Goal: Task Accomplishment & Management: Manage account settings

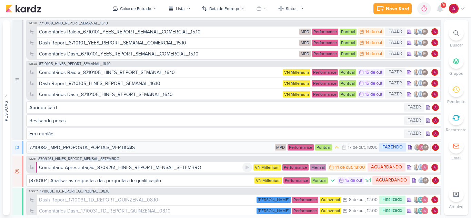
scroll to position [34, 0]
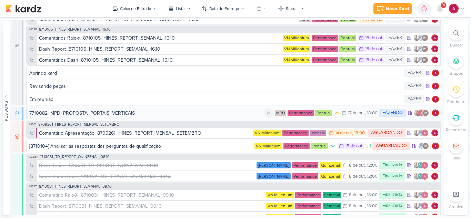
click at [118, 113] on div "7710082_MPD_PROPOSTA_PORTAIS_VERTICAIS" at bounding box center [82, 113] width 106 height 7
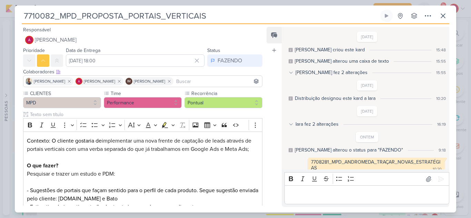
scroll to position [6, 0]
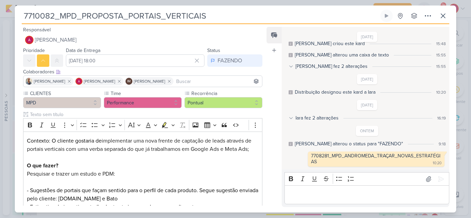
click at [466, 213] on div at bounding box center [466, 213] width 0 height 0
click at [425, 178] on icon at bounding box center [428, 179] width 7 height 7
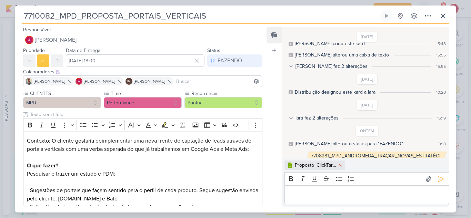
scroll to position [18, 0]
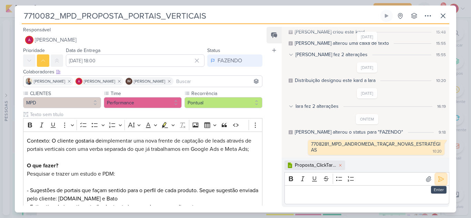
click at [438, 179] on icon at bounding box center [441, 179] width 7 height 7
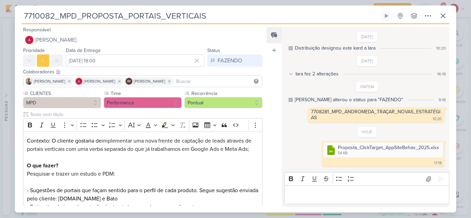
click at [317, 190] on div "Editor editing area: main" at bounding box center [367, 195] width 165 height 19
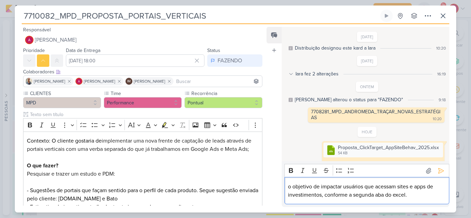
scroll to position [59, 0]
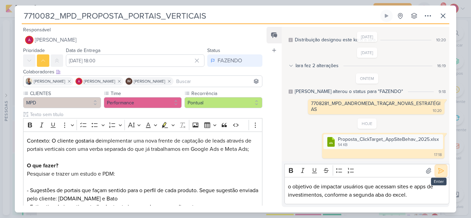
click at [438, 173] on icon at bounding box center [441, 171] width 7 height 7
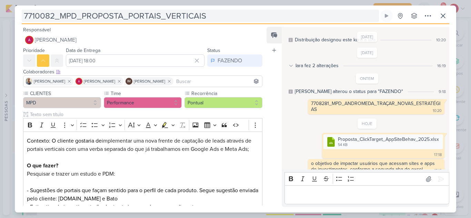
scroll to position [66, 0]
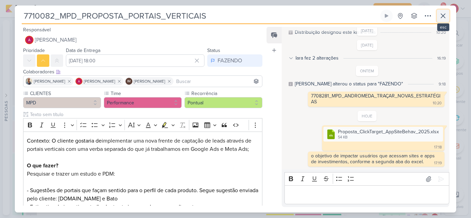
click at [441, 18] on icon at bounding box center [443, 16] width 4 height 4
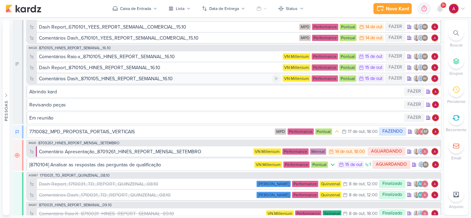
scroll to position [0, 0]
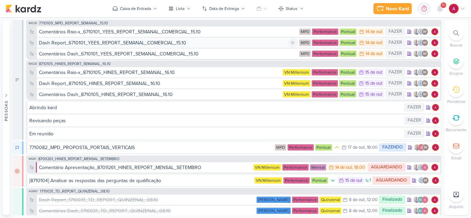
click at [104, 45] on div "Dash Report_6710101_YEES_REPORT_SEMANAL_COMERCIAL_15.10" at bounding box center [112, 42] width 147 height 7
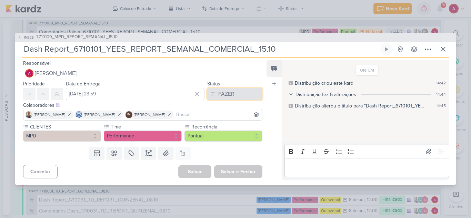
click at [219, 96] on div "FAZER" at bounding box center [226, 94] width 16 height 8
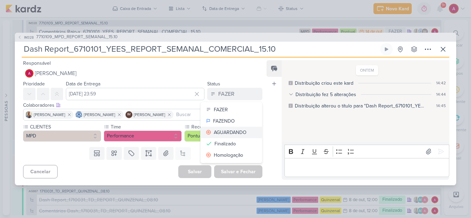
click at [225, 130] on div "AGUARDANDO" at bounding box center [230, 132] width 33 height 7
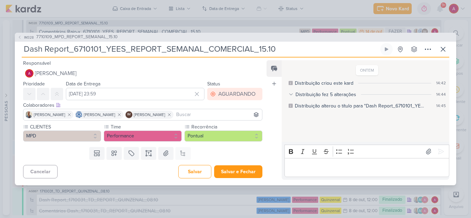
click at [303, 167] on p "Editor editing area: main" at bounding box center [367, 167] width 158 height 8
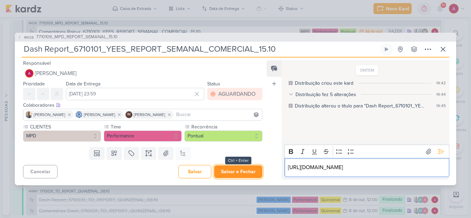
click at [236, 173] on button "Salvar e Fechar" at bounding box center [238, 172] width 48 height 13
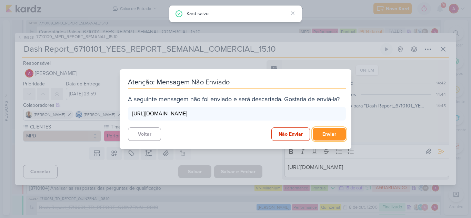
click at [325, 137] on button "Enviar" at bounding box center [329, 134] width 33 height 13
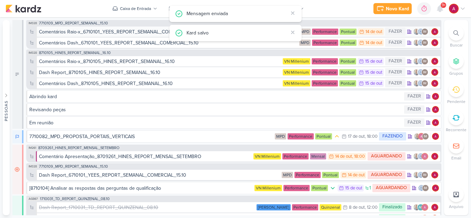
click at [133, 33] on div "Comentários Raio-x_6710101_YEES_REPORT_SEMANAL_COMERCIAL_15.10" at bounding box center [120, 31] width 162 height 7
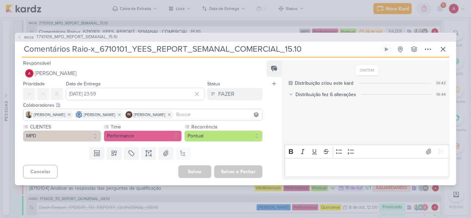
click at [329, 166] on p "Editor editing area: main" at bounding box center [367, 167] width 158 height 8
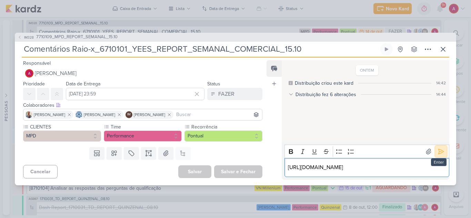
click at [440, 148] on icon at bounding box center [441, 151] width 7 height 7
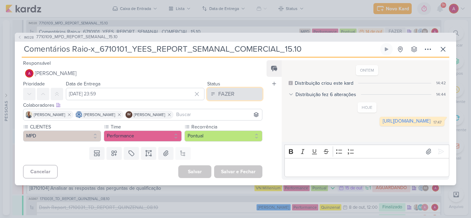
click at [229, 93] on div "FAZER" at bounding box center [226, 94] width 16 height 8
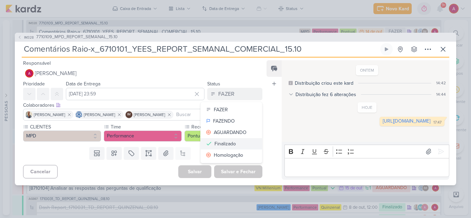
click at [230, 144] on div "Finalizado" at bounding box center [225, 143] width 21 height 7
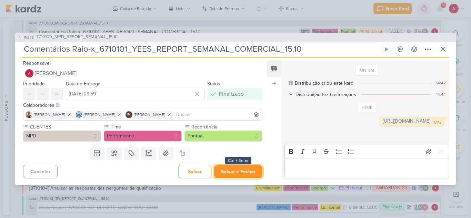
click at [243, 167] on button "Salvar e Fechar" at bounding box center [238, 172] width 48 height 13
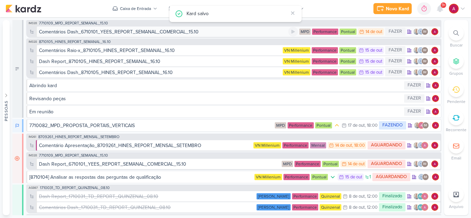
click at [165, 32] on div "Comentários Dash_6710101_YEES_REPORT_SEMANAL_COMERCIAL_15.10" at bounding box center [119, 31] width 160 height 7
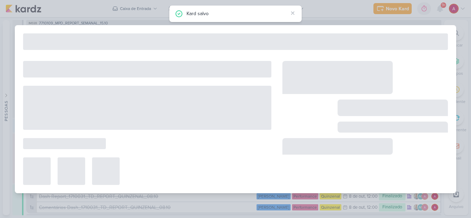
type input "Comentários Dash_6710101_YEES_REPORT_SEMANAL_COMERCIAL_15.10"
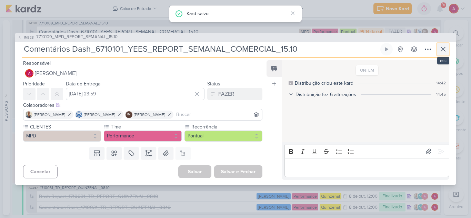
click at [443, 47] on icon at bounding box center [443, 49] width 8 height 8
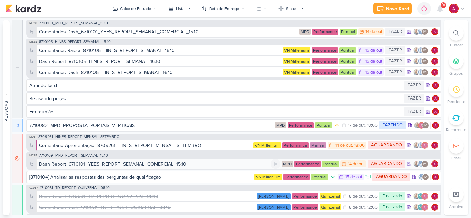
click at [160, 165] on div "Dash Report_6710101_YEES_REPORT_SEMANAL_COMERCIAL_15.10" at bounding box center [112, 164] width 147 height 7
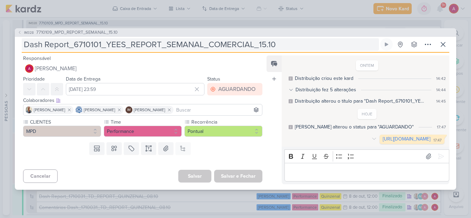
drag, startPoint x: 363, startPoint y: 138, endPoint x: 268, endPoint y: 47, distance: 131.7
click at [383, 138] on link "[URL][DOMAIN_NAME]" at bounding box center [407, 139] width 48 height 6
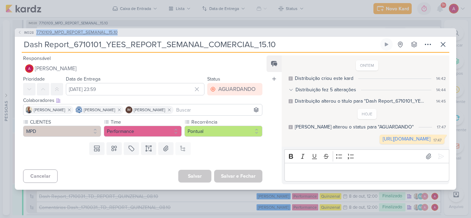
drag, startPoint x: 129, startPoint y: 31, endPoint x: 36, endPoint y: 32, distance: 92.8
click at [36, 32] on div "IM328 7710109_MPD_REPORT_SEMANAL_15.10" at bounding box center [235, 32] width 441 height 9
copy span "7710109_MPD_REPORT_SEMANAL_15.10"
drag, startPoint x: 83, startPoint y: 46, endPoint x: 305, endPoint y: 51, distance: 221.8
click at [305, 51] on input "Dash Report_6710101_YEES_REPORT_SEMANAL_COMERCIAL_15.10" at bounding box center [200, 44] width 357 height 12
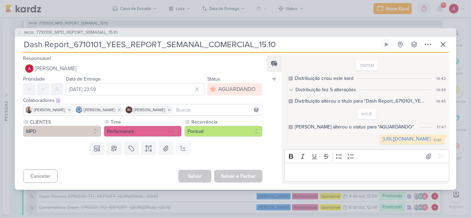
paste input "7710109_MPD_REPORT_SEMAN"
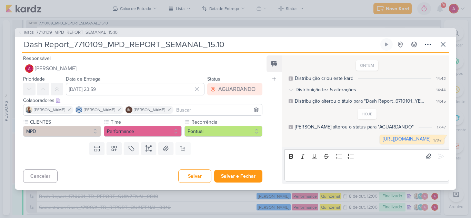
click at [251, 159] on div at bounding box center [140, 162] width 250 height 9
click at [252, 178] on button "Salvar e Fechar" at bounding box center [238, 176] width 48 height 13
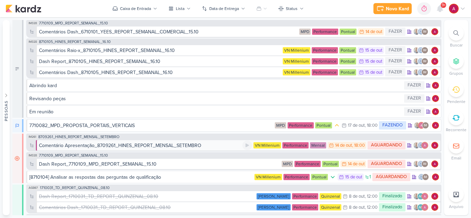
click at [132, 146] on div "Comentário Apresentação_8709261_HINES_REPORT_MENSAL_SETEMBRO" at bounding box center [120, 145] width 162 height 7
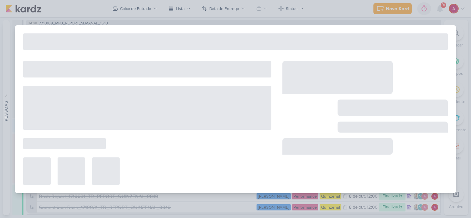
type input "Comentário Apresentação_8709261_HINES_REPORT_MENSAL_SETEMBRO"
type input "[DATE] 18:00"
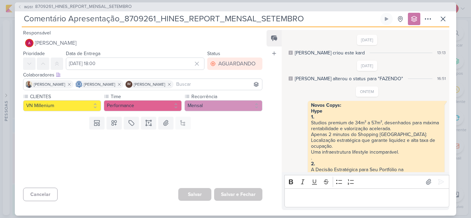
scroll to position [167, 0]
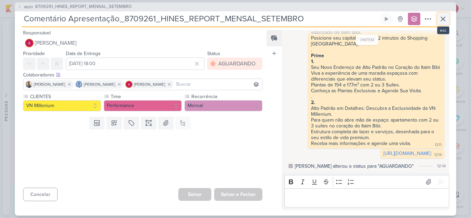
click at [446, 21] on icon at bounding box center [443, 19] width 8 height 8
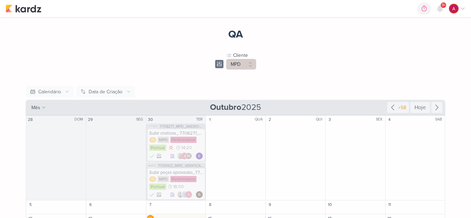
scroll to position [100, 0]
